Goal: Task Accomplishment & Management: Use online tool/utility

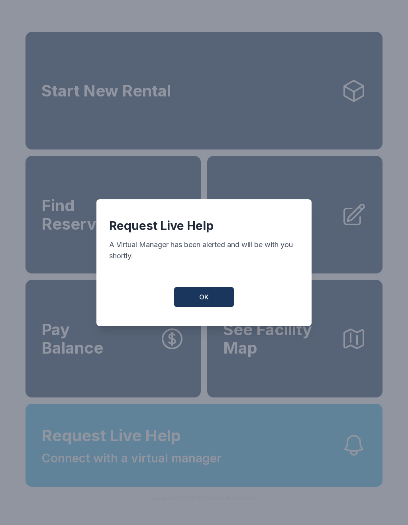
click at [204, 299] on span "OK" at bounding box center [204, 297] width 10 height 10
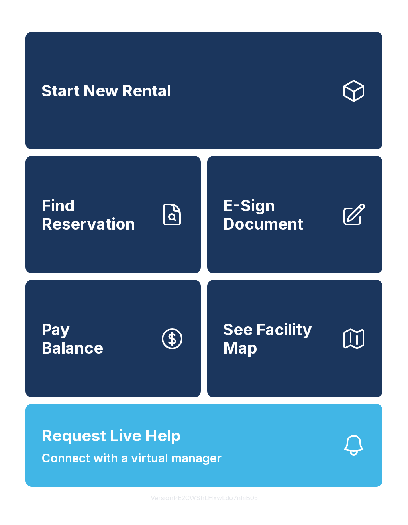
click at [230, 472] on button "Request Live Help Connect with a virtual manager" at bounding box center [204, 445] width 357 height 83
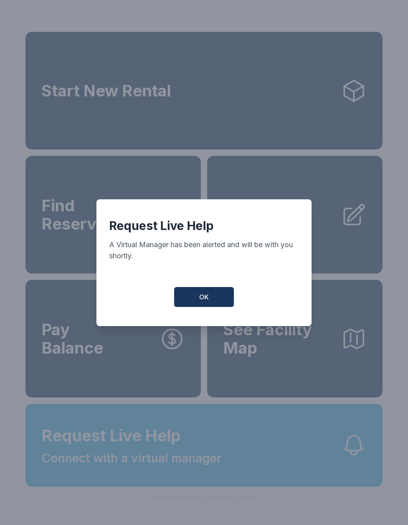
click at [205, 301] on span "OK" at bounding box center [204, 297] width 10 height 10
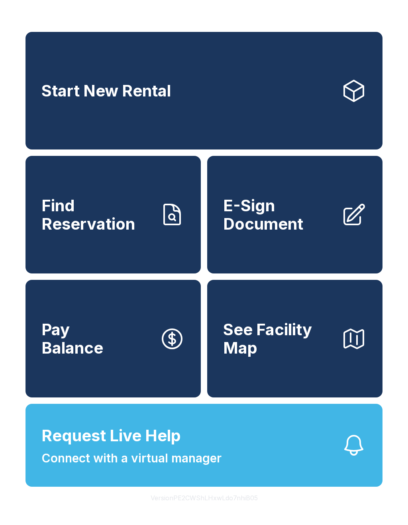
click at [304, 233] on span "E-Sign Document" at bounding box center [279, 215] width 112 height 36
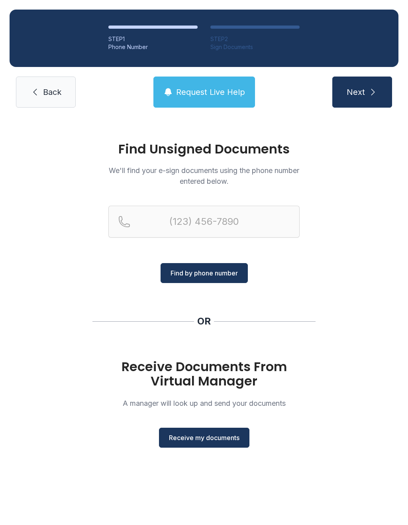
click at [217, 440] on span "Receive my documents" at bounding box center [204, 438] width 71 height 10
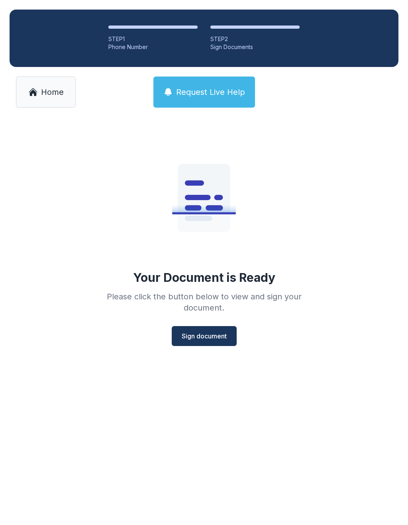
click at [202, 336] on span "Sign document" at bounding box center [204, 336] width 45 height 10
click at [47, 87] on span "Home" at bounding box center [52, 92] width 23 height 11
